Goal: Transaction & Acquisition: Purchase product/service

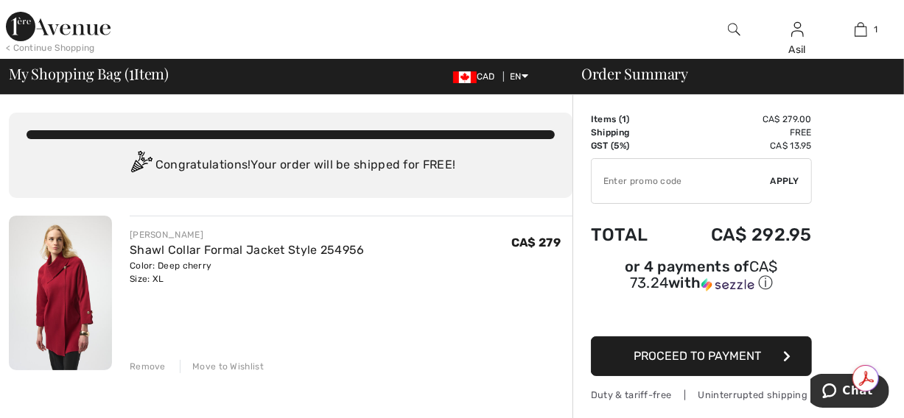
click at [650, 186] on input "TEXT" at bounding box center [680, 181] width 179 height 44
click at [775, 181] on span "Apply" at bounding box center [784, 181] width 29 height 13
type input "WELC0ME10"
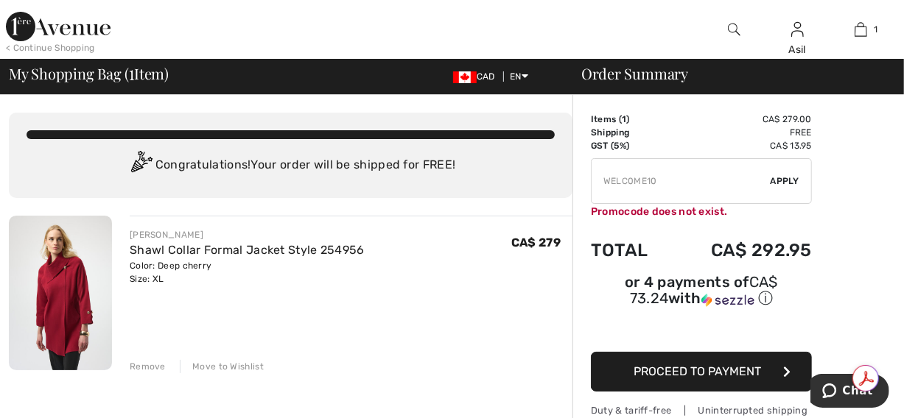
click at [60, 28] on img at bounding box center [58, 26] width 105 height 29
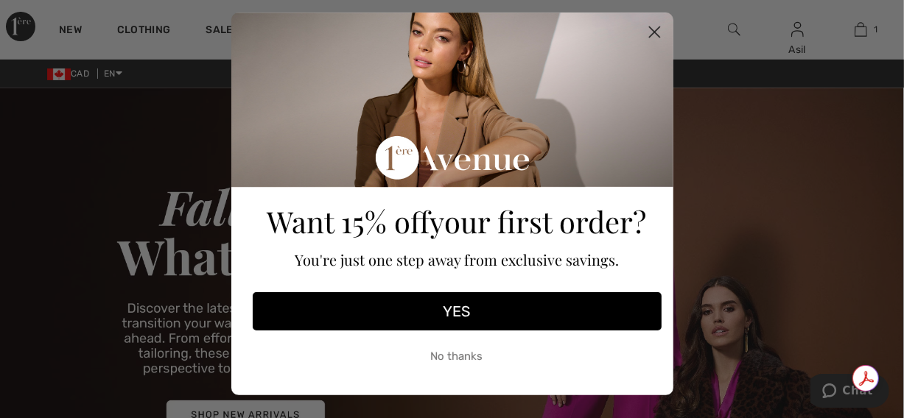
scroll to position [38, 0]
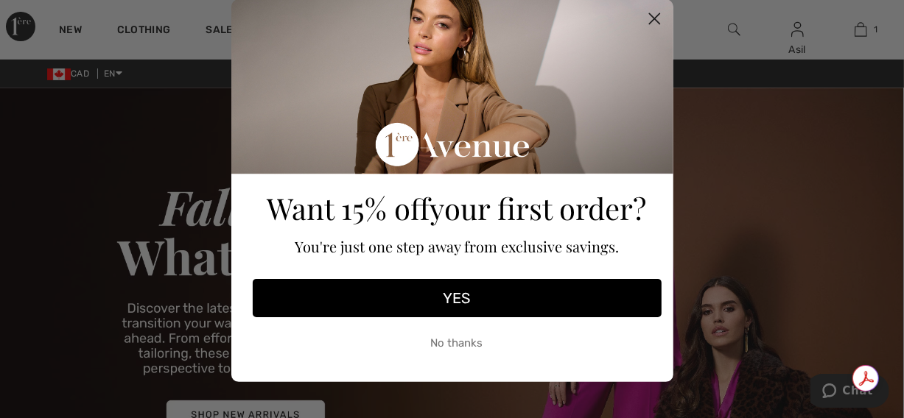
click at [647, 23] on circle "Close dialog" at bounding box center [653, 19] width 24 height 24
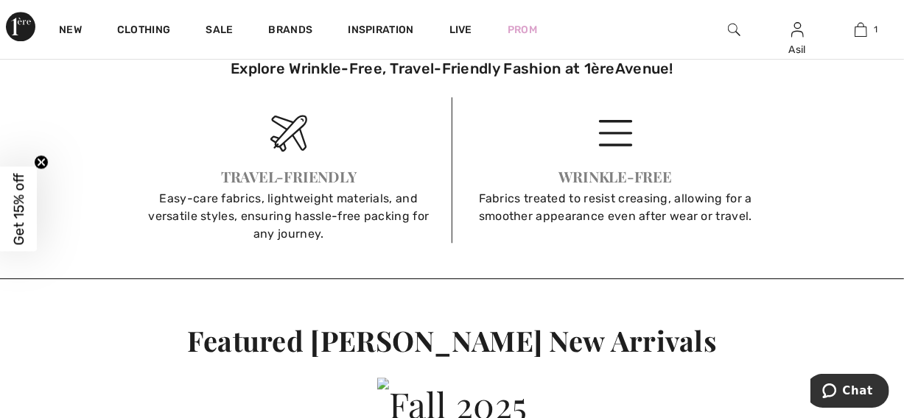
scroll to position [2245, 0]
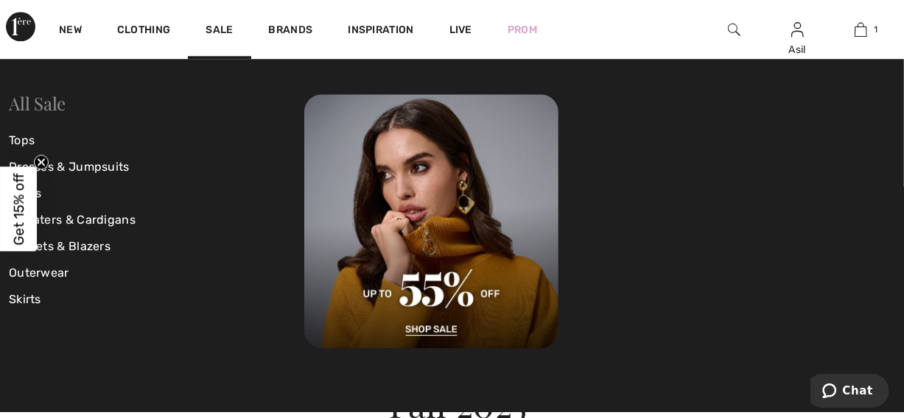
click at [28, 107] on link "All Sale" at bounding box center [37, 103] width 57 height 24
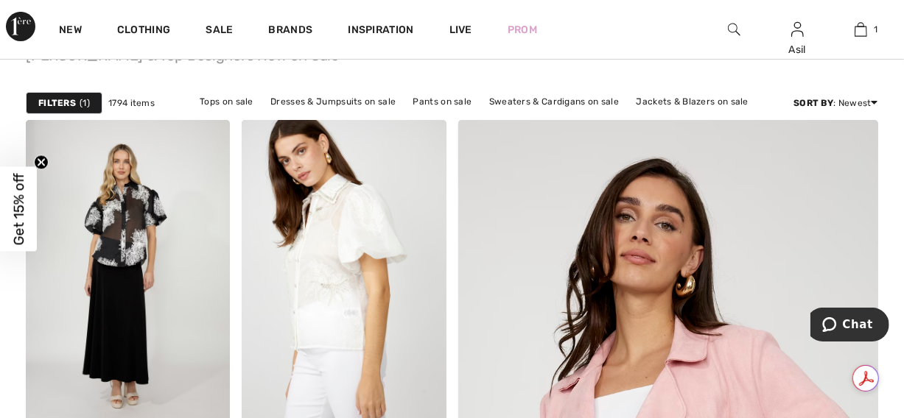
click at [74, 105] on strong "Filters" at bounding box center [57, 102] width 38 height 13
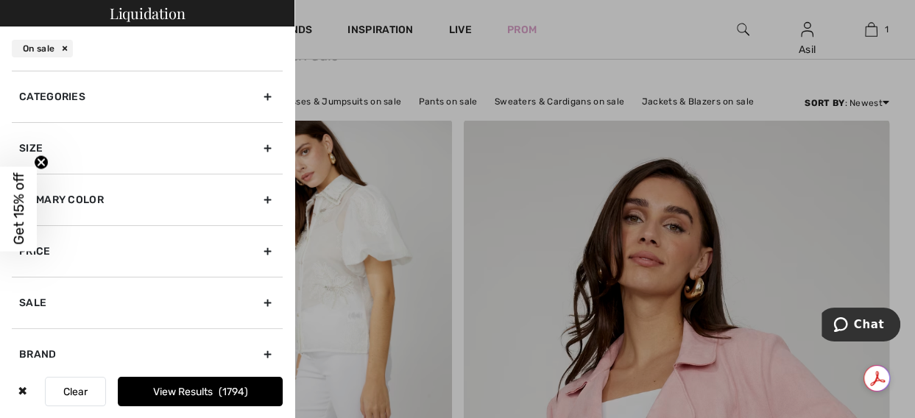
click at [140, 286] on div "Sale" at bounding box center [147, 303] width 271 height 52
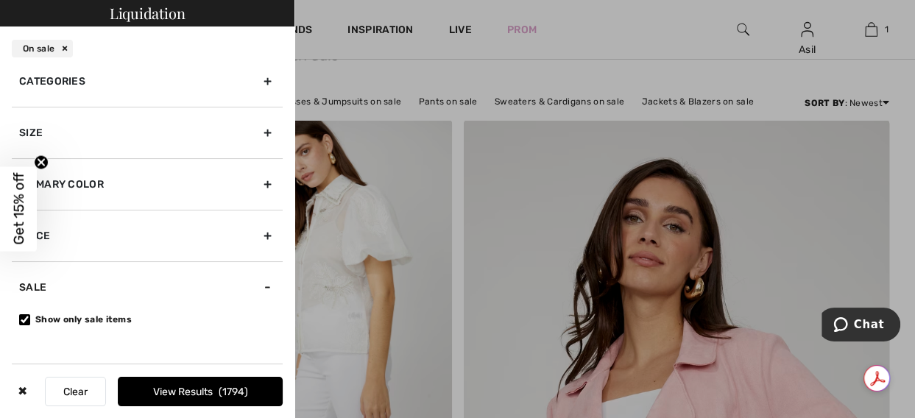
scroll to position [14, 0]
click at [118, 146] on div "Size" at bounding box center [147, 134] width 271 height 52
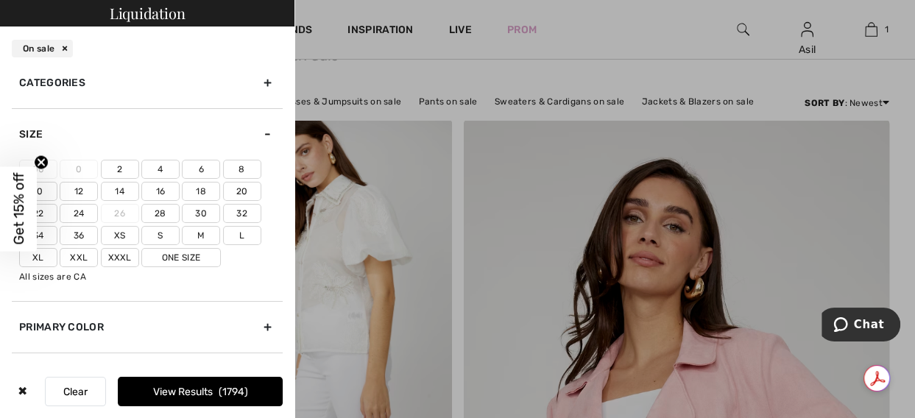
click at [169, 192] on label "16" at bounding box center [160, 191] width 38 height 19
click at [0, 0] on input"] "16" at bounding box center [0, 0] width 0 height 0
click at [133, 186] on label "14" at bounding box center [120, 191] width 38 height 19
click at [0, 0] on input"] "14" at bounding box center [0, 0] width 0 height 0
click at [47, 256] on label "Xl" at bounding box center [38, 257] width 38 height 19
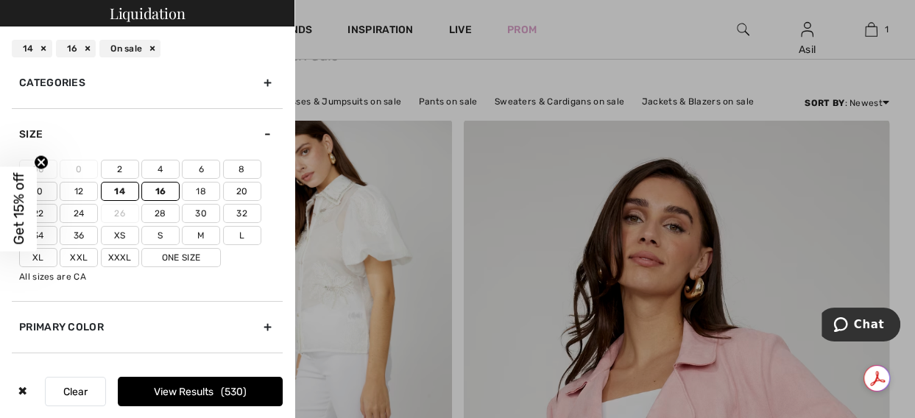
click at [0, 0] on input"] "Xl" at bounding box center [0, 0] width 0 height 0
click at [161, 263] on label "One Size" at bounding box center [181, 257] width 80 height 19
click at [0, 0] on input"] "One Size" at bounding box center [0, 0] width 0 height 0
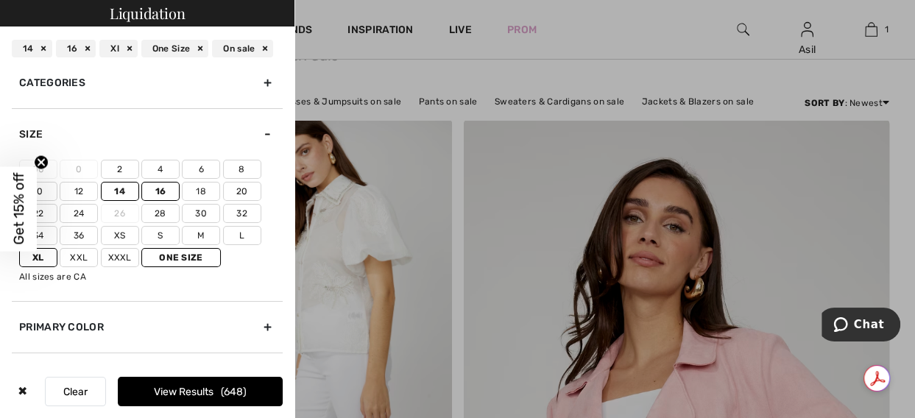
click at [191, 395] on button "View Results 648" at bounding box center [200, 391] width 165 height 29
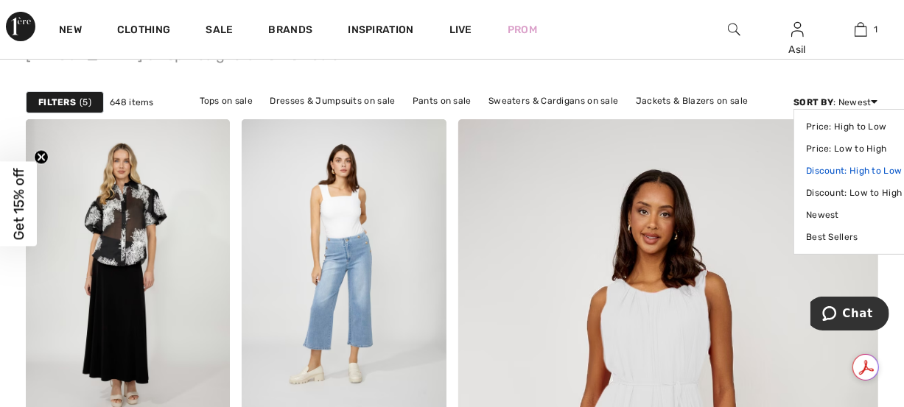
click at [856, 169] on link "Discount: High to Low" at bounding box center [854, 171] width 96 height 22
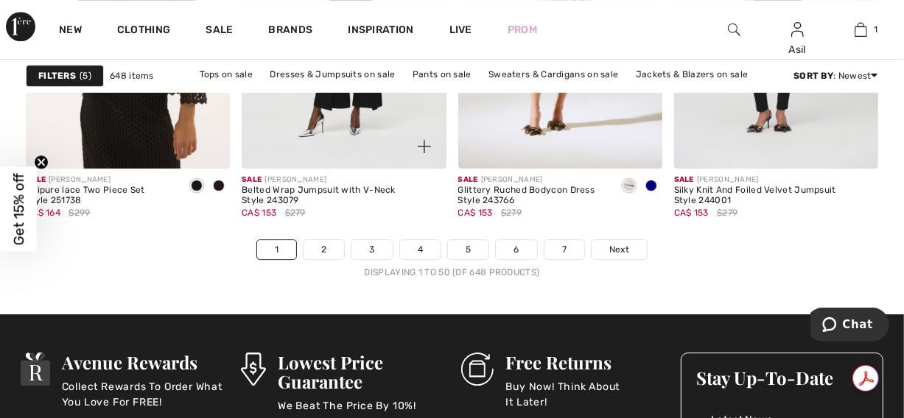
scroll to position [5889, 0]
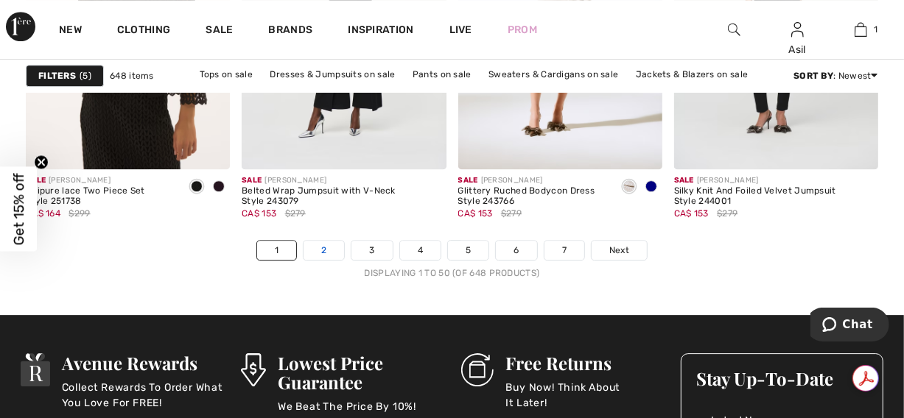
click at [320, 247] on link "2" at bounding box center [323, 250] width 41 height 19
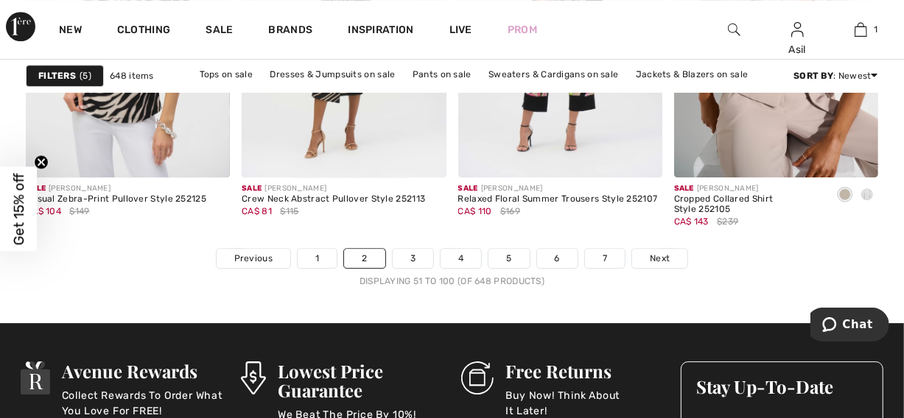
scroll to position [5891, 0]
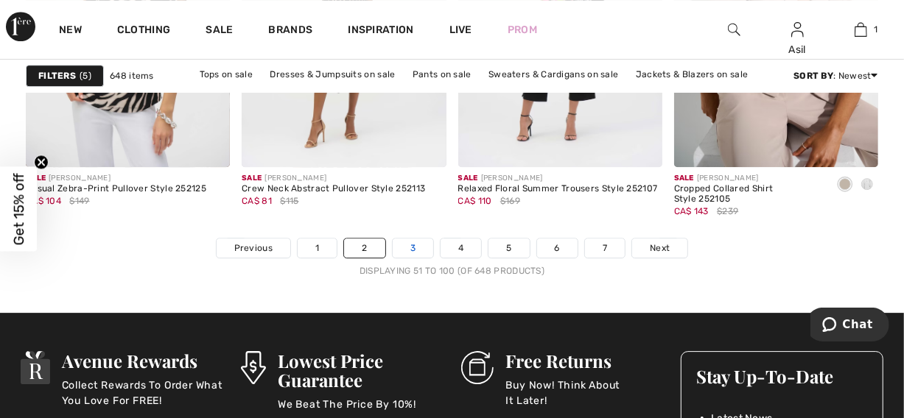
click at [421, 246] on link "3" at bounding box center [412, 248] width 41 height 19
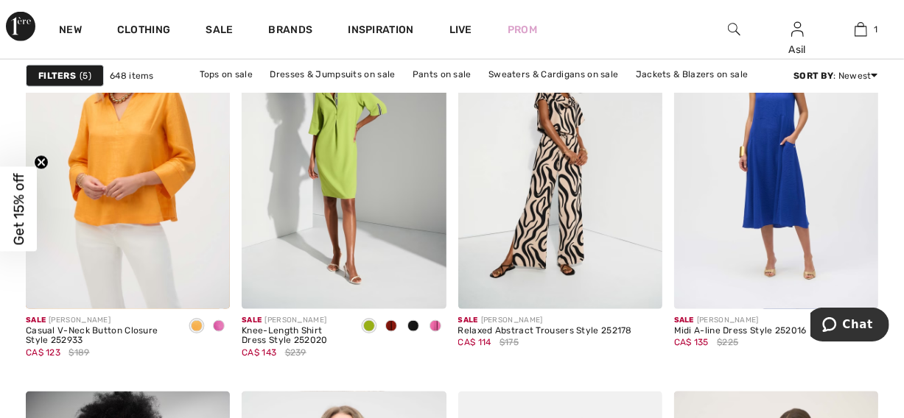
scroll to position [993, 0]
click at [395, 325] on span at bounding box center [391, 326] width 12 height 12
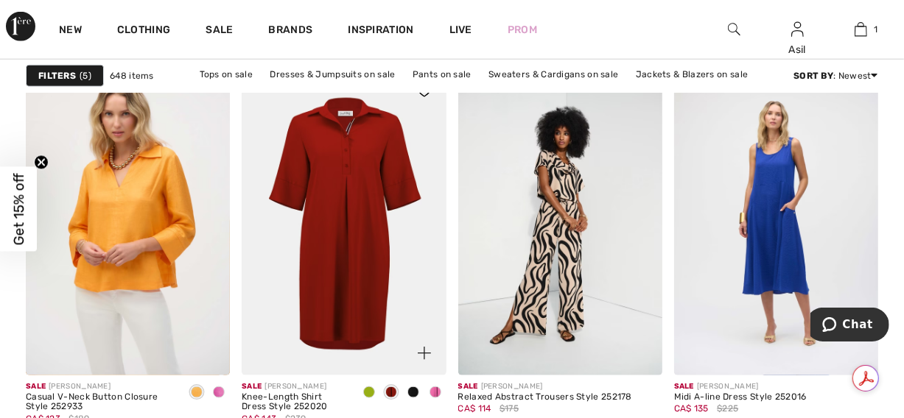
scroll to position [972, 0]
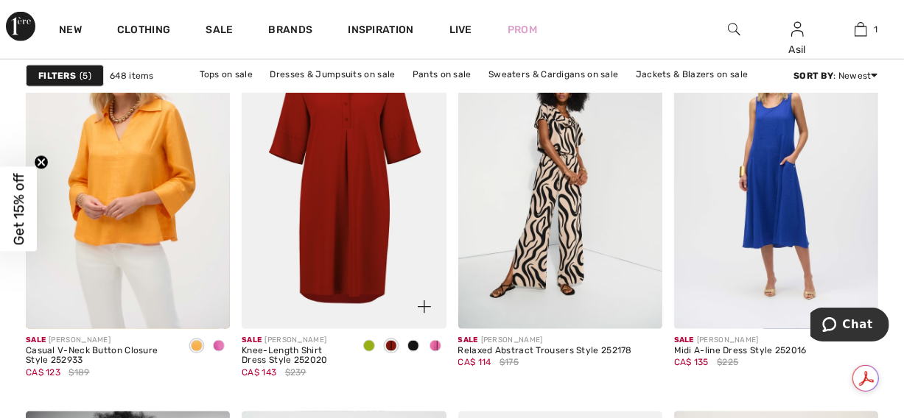
click at [410, 348] on span at bounding box center [413, 346] width 12 height 12
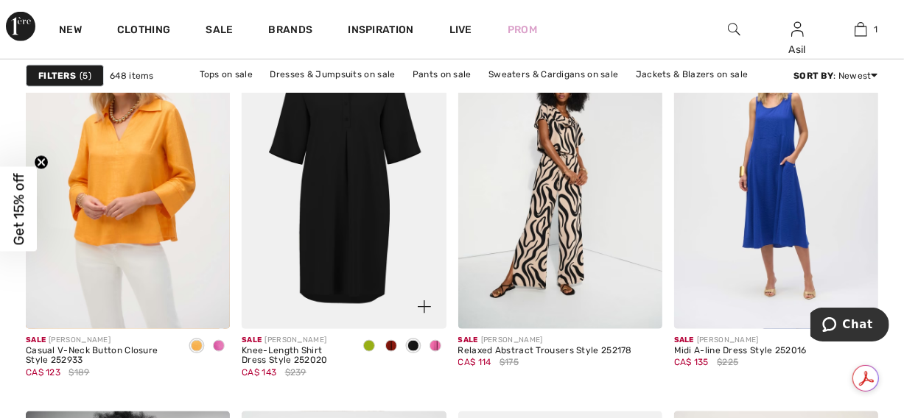
click at [439, 348] on span at bounding box center [435, 346] width 12 height 12
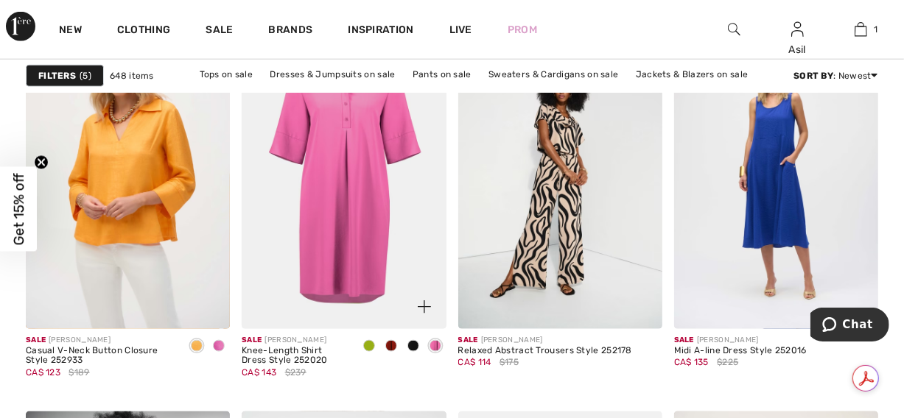
click at [370, 351] on span at bounding box center [369, 346] width 12 height 12
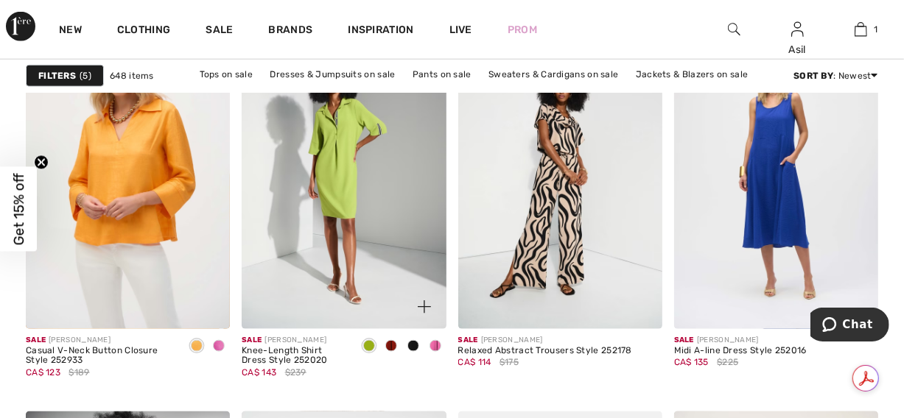
click at [394, 349] on span at bounding box center [391, 346] width 12 height 12
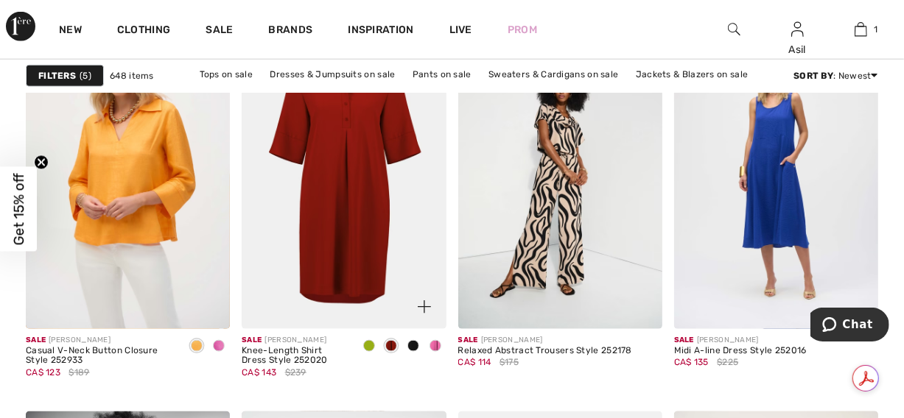
click at [390, 236] on img at bounding box center [344, 176] width 204 height 306
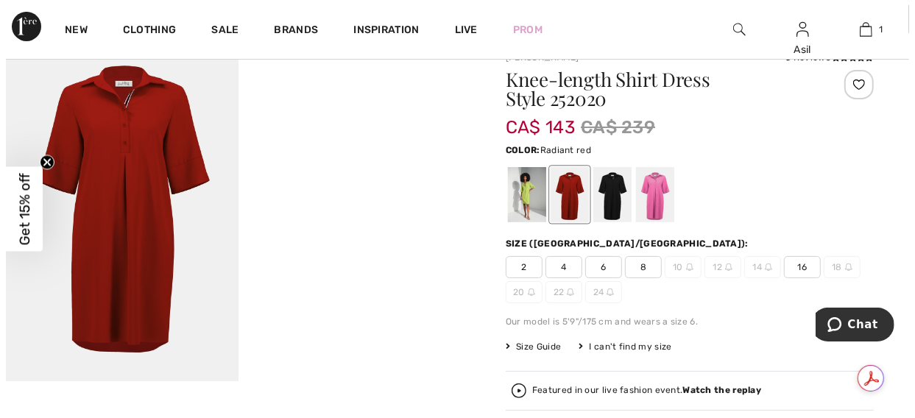
scroll to position [57, 0]
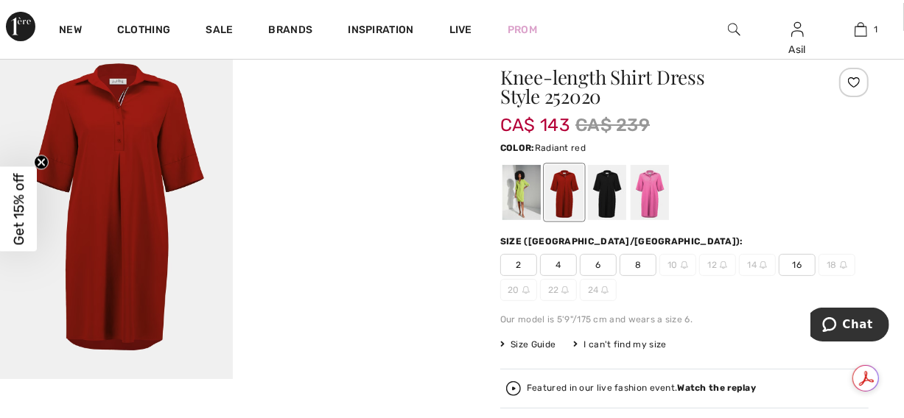
click at [788, 267] on span "16" at bounding box center [796, 265] width 37 height 22
click at [668, 385] on div "Featured in our live fashion event. Watch the replay" at bounding box center [641, 389] width 229 height 10
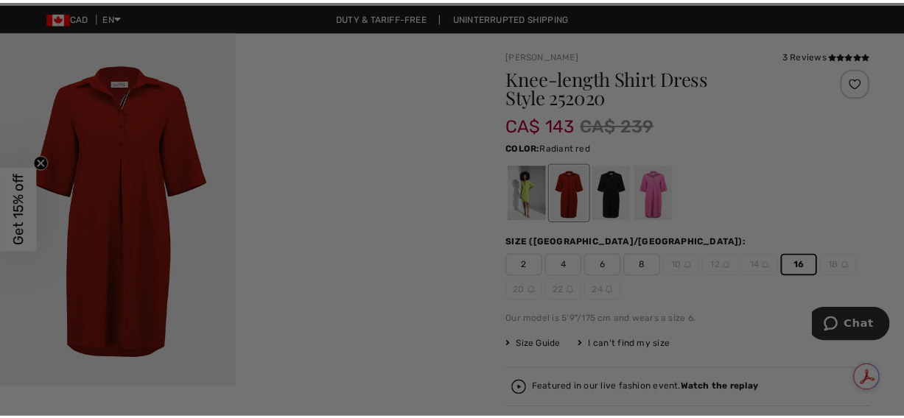
scroll to position [0, 0]
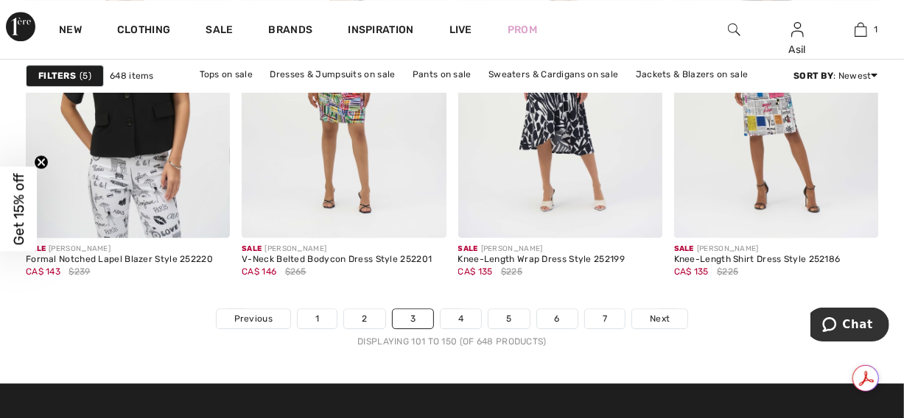
scroll to position [5823, 0]
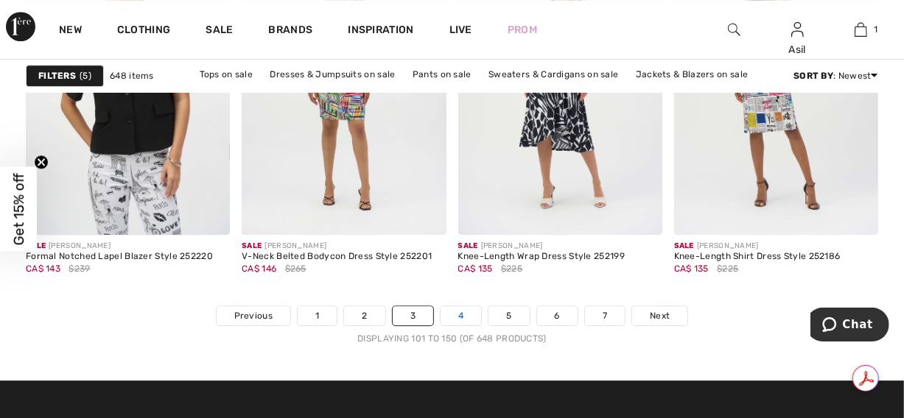
click at [462, 317] on link "4" at bounding box center [460, 315] width 41 height 19
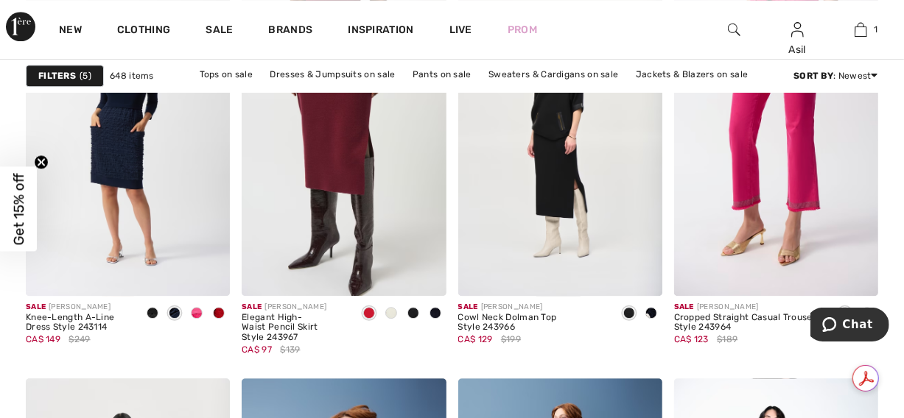
scroll to position [2324, 0]
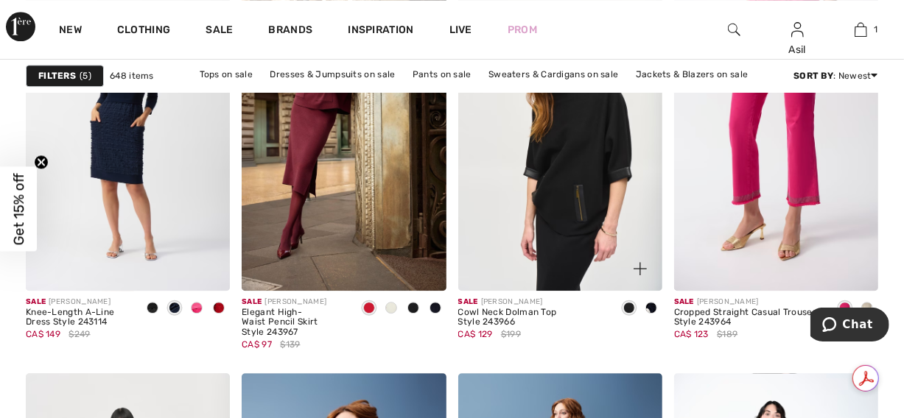
click at [555, 256] on img at bounding box center [560, 138] width 204 height 306
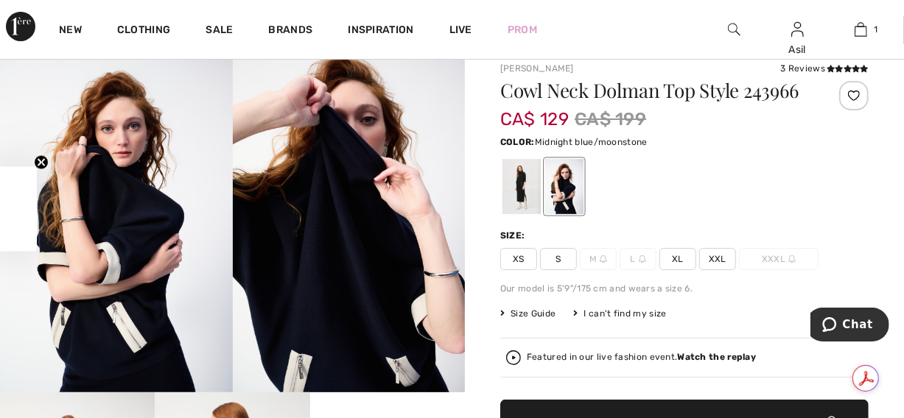
scroll to position [59, 0]
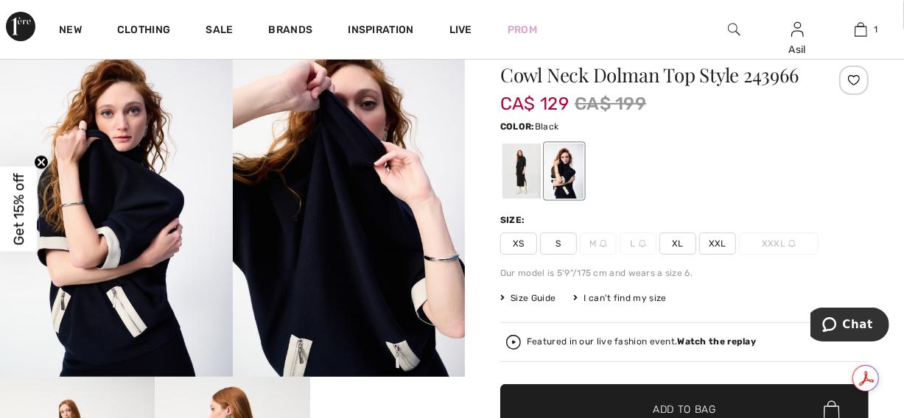
click at [513, 159] on div at bounding box center [521, 171] width 38 height 55
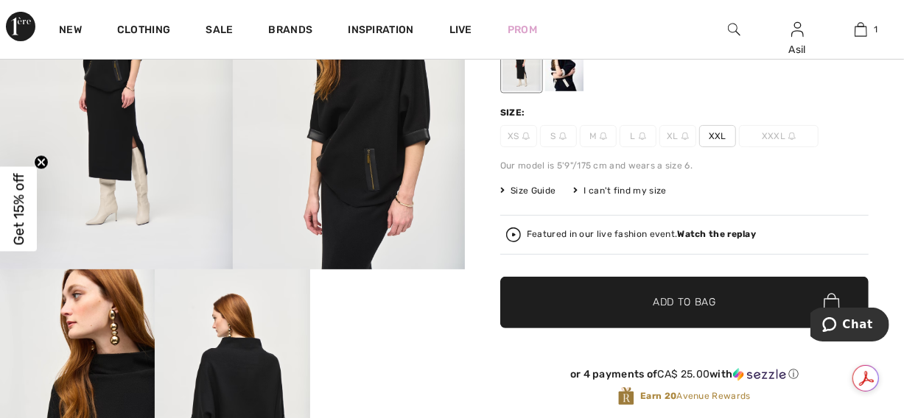
scroll to position [155, 0]
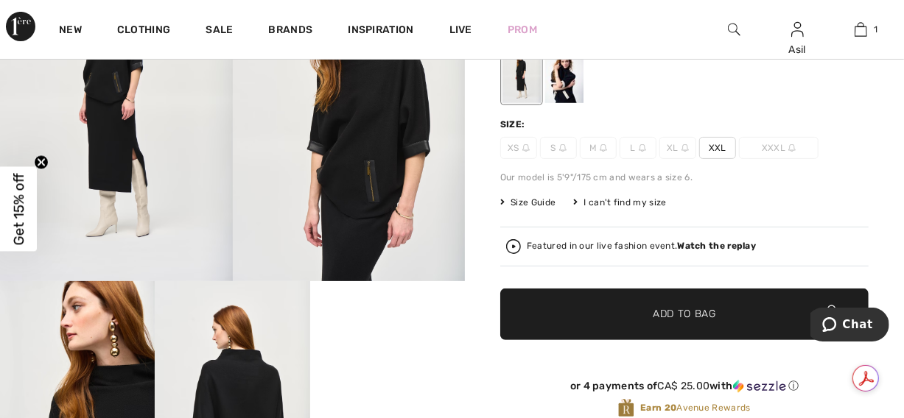
click at [567, 94] on div at bounding box center [564, 75] width 38 height 55
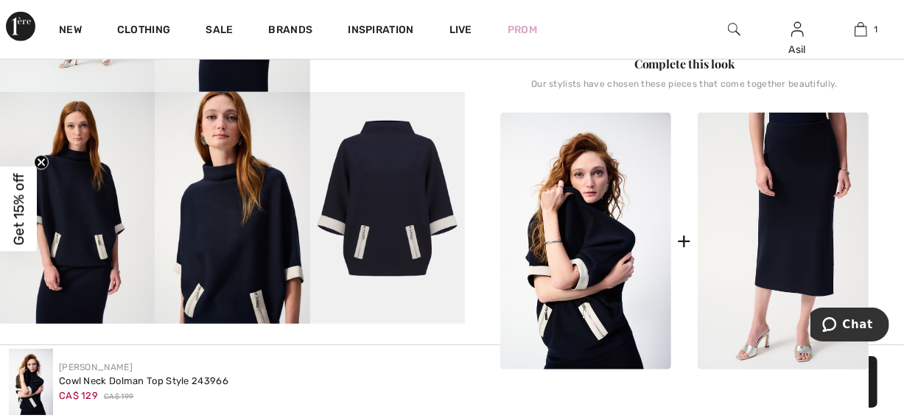
scroll to position [486, 0]
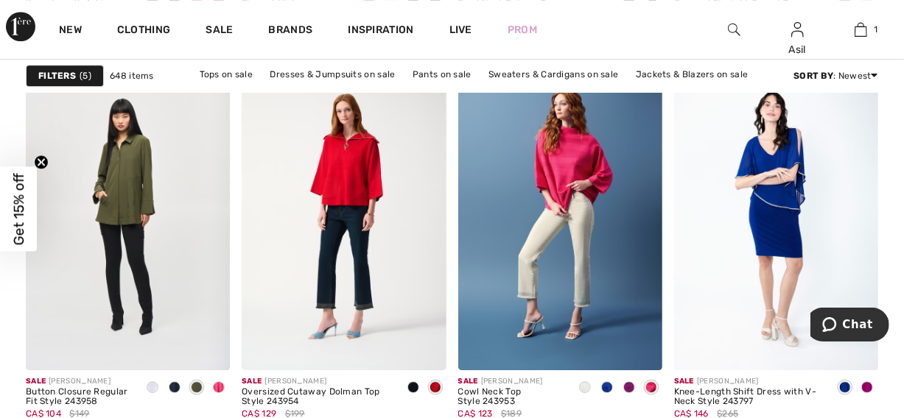
scroll to position [2634, 0]
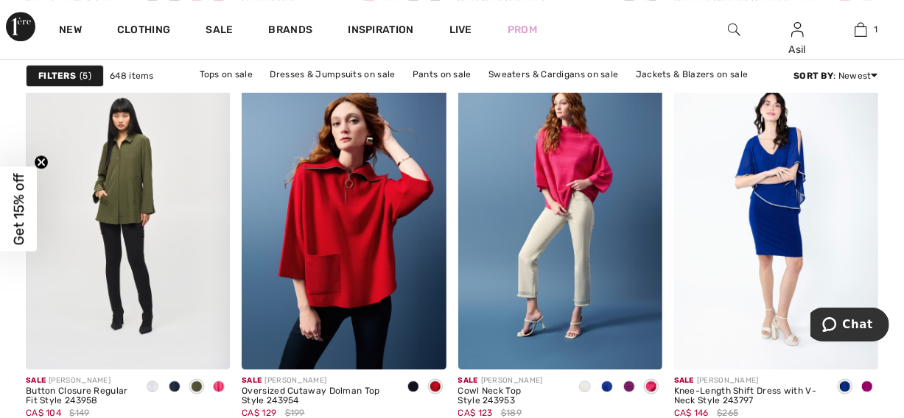
click at [731, 30] on img at bounding box center [734, 30] width 13 height 18
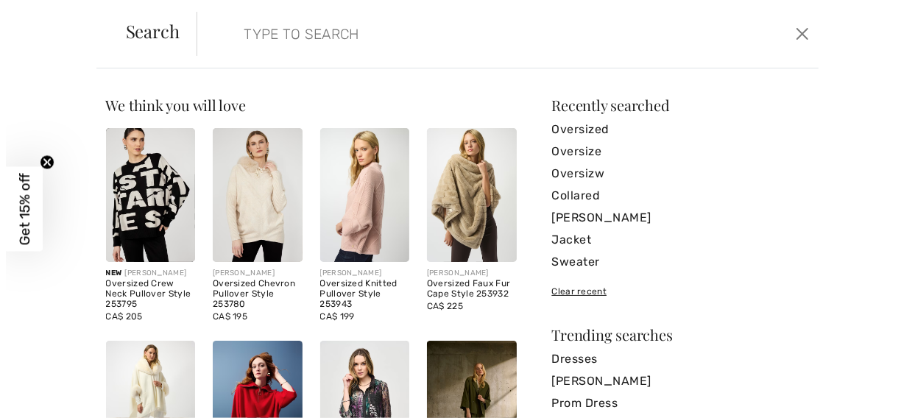
scroll to position [2661, 0]
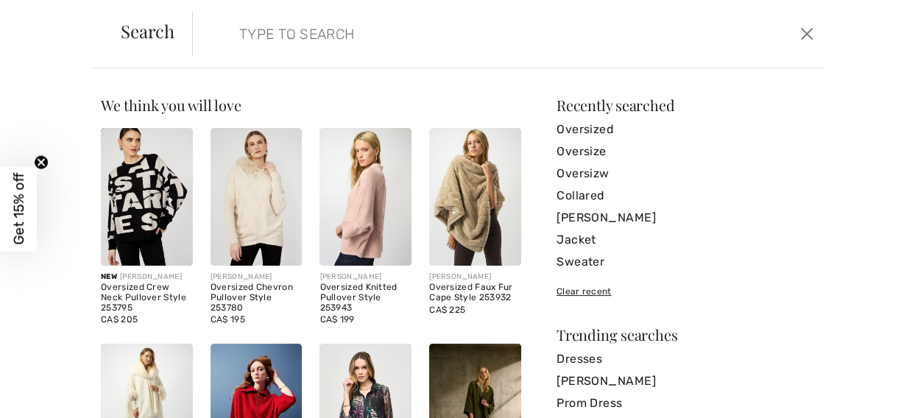
paste input "243953"
type input "243953"
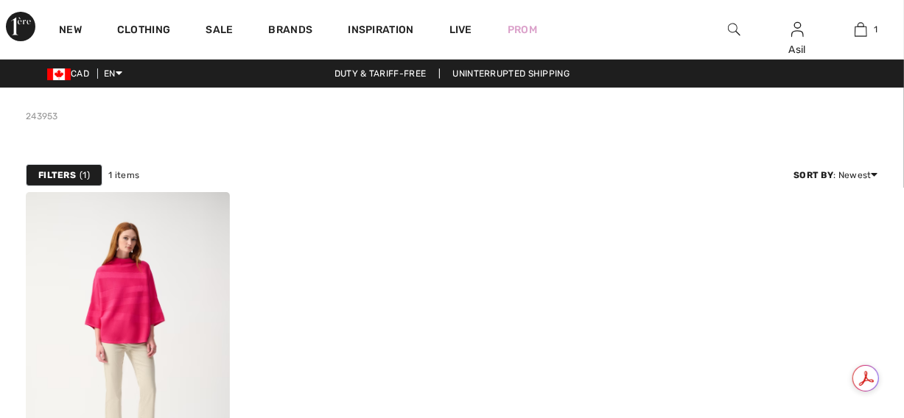
click at [144, 293] on img at bounding box center [128, 345] width 204 height 306
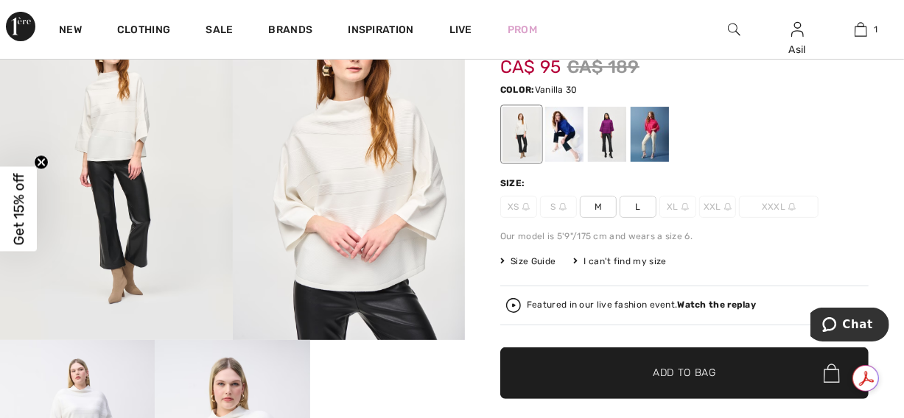
click at [531, 308] on div "Featured in our live fashion event. Watch the replay" at bounding box center [641, 305] width 229 height 10
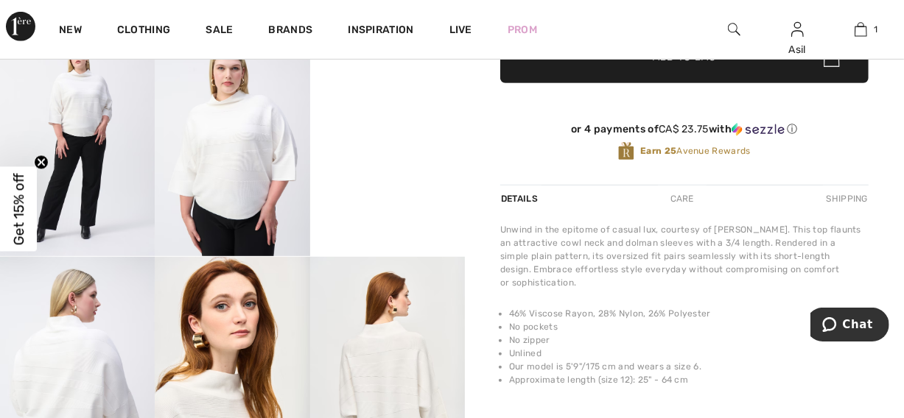
scroll to position [411, 0]
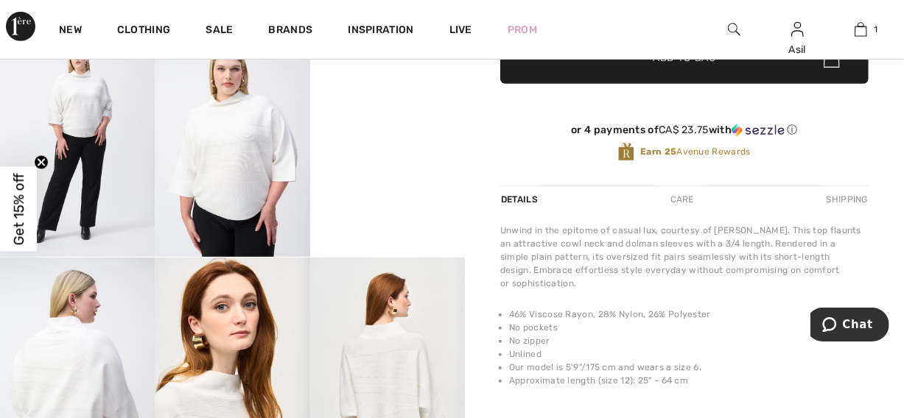
click at [396, 102] on video "Your browser does not support the video tag." at bounding box center [387, 63] width 155 height 77
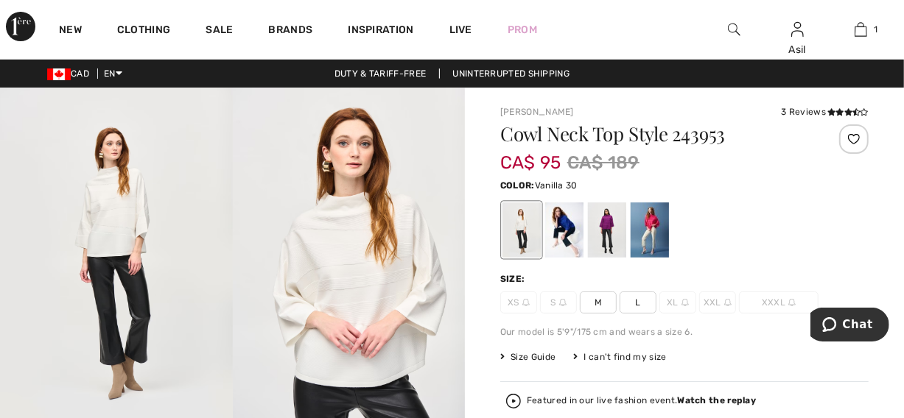
scroll to position [0, 0]
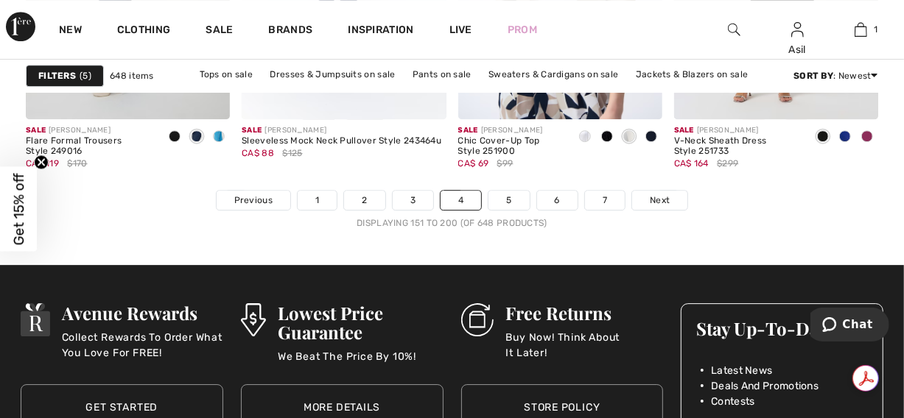
scroll to position [5940, 0]
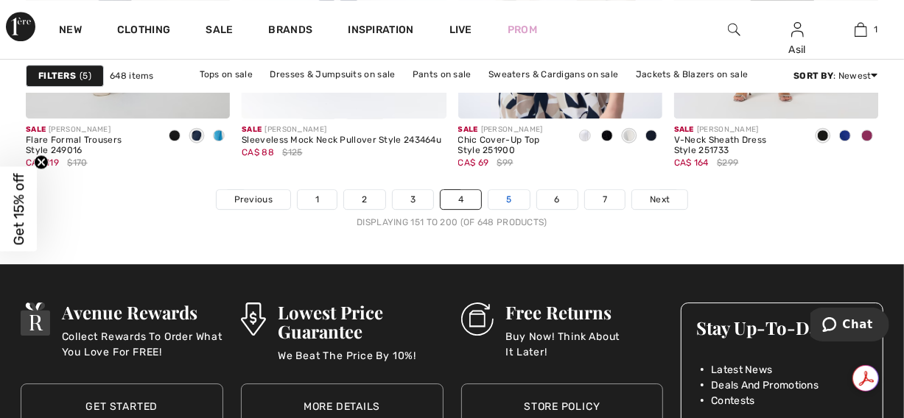
click at [501, 197] on link "5" at bounding box center [508, 199] width 41 height 19
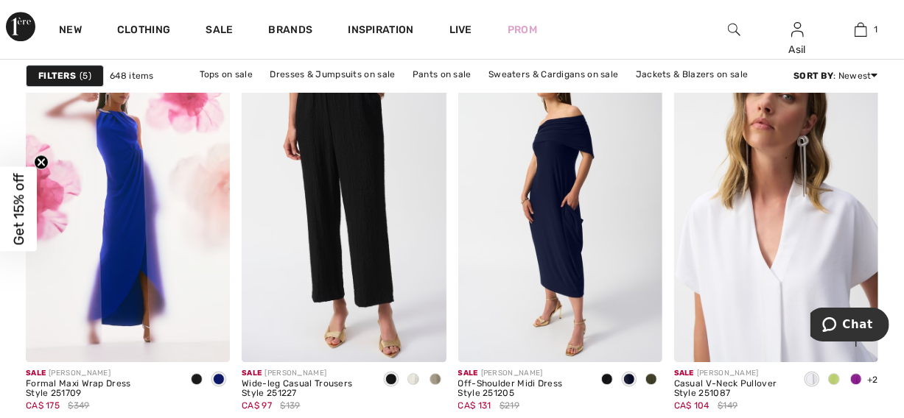
scroll to position [2643, 0]
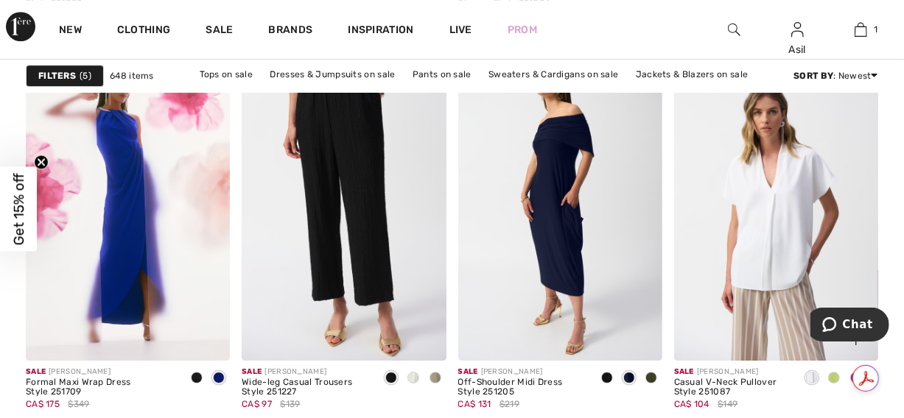
click at [833, 379] on span at bounding box center [834, 378] width 12 height 12
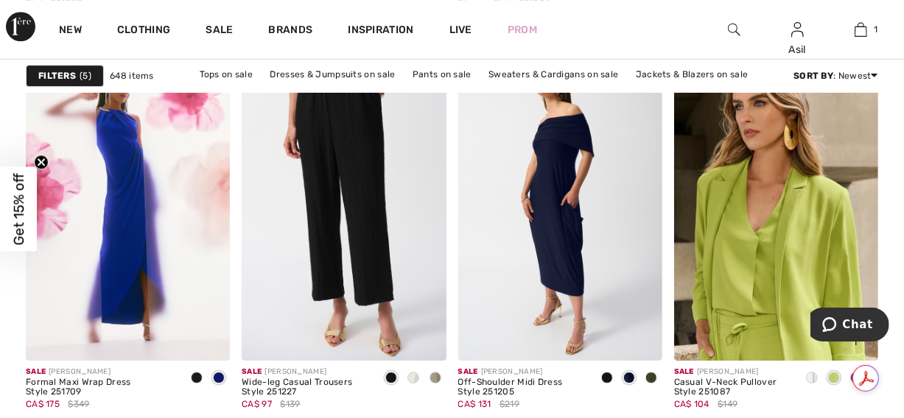
scroll to position [2776, 0]
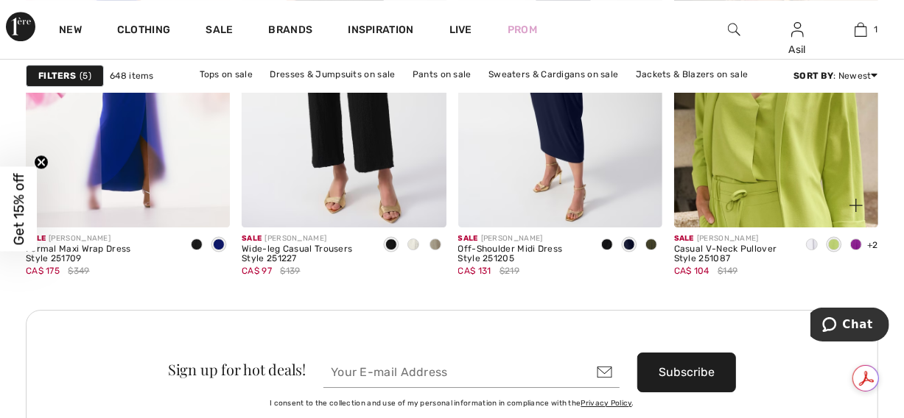
click at [856, 247] on span at bounding box center [856, 245] width 12 height 12
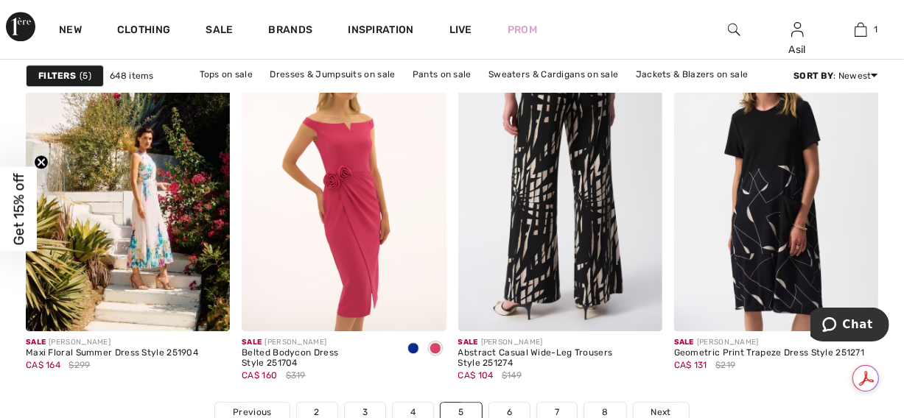
scroll to position [5729, 0]
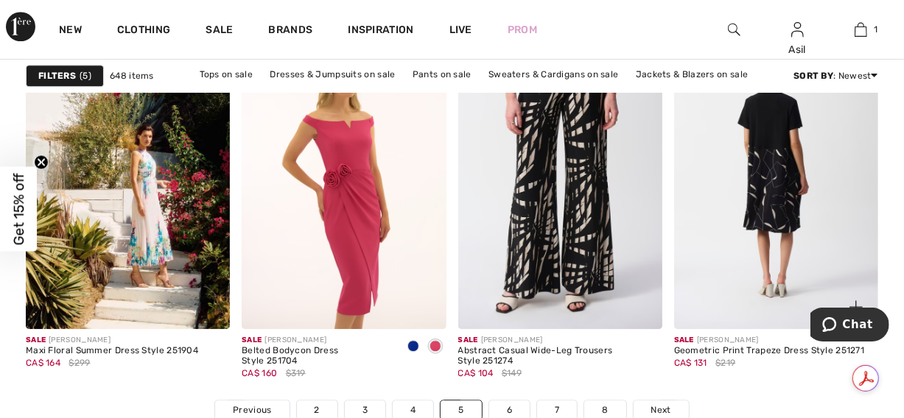
click at [703, 276] on img at bounding box center [776, 177] width 204 height 306
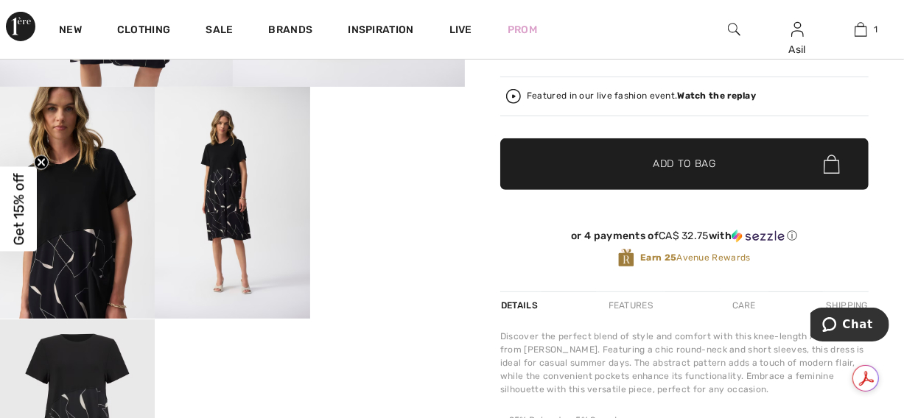
click at [438, 164] on video "Your browser does not support the video tag." at bounding box center [387, 125] width 155 height 77
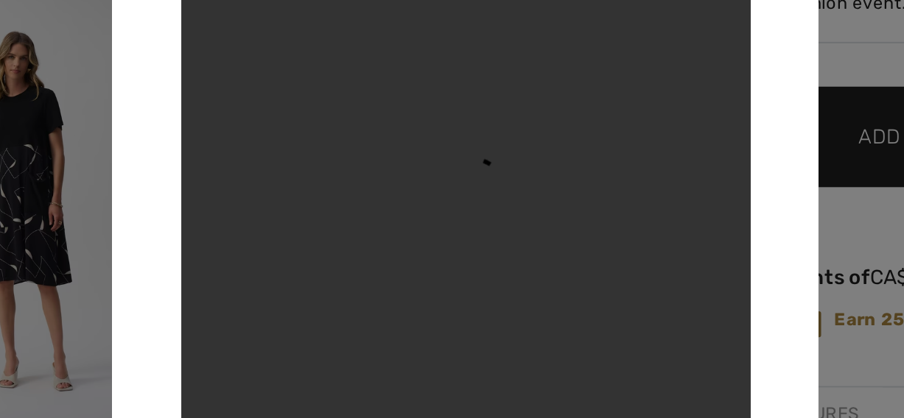
scroll to position [349, 0]
